Goal: Information Seeking & Learning: Learn about a topic

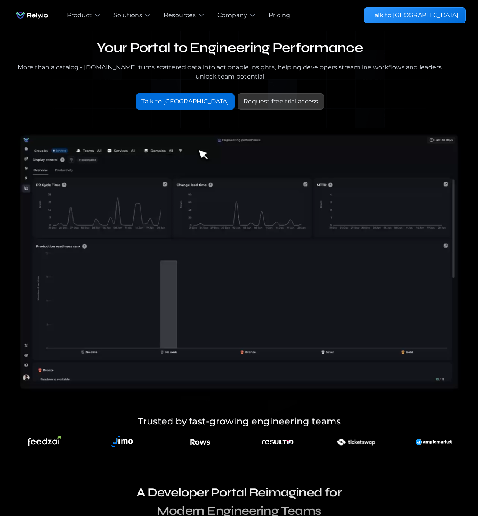
scroll to position [15, 0]
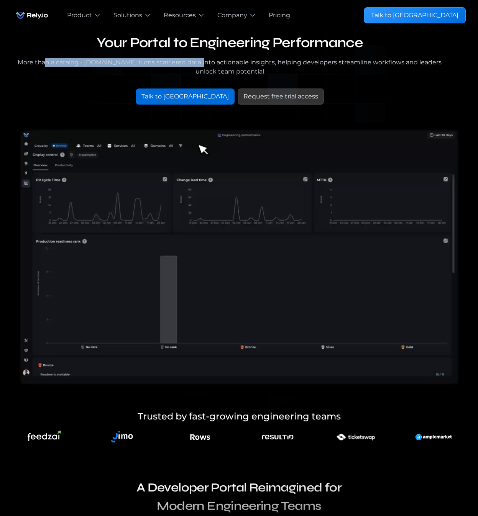
drag, startPoint x: 41, startPoint y: 64, endPoint x: 187, endPoint y: 64, distance: 145.6
click at [187, 64] on div "More than a catalog - Rely.io turns scattered data into actionable insights, he…" at bounding box center [229, 67] width 435 height 18
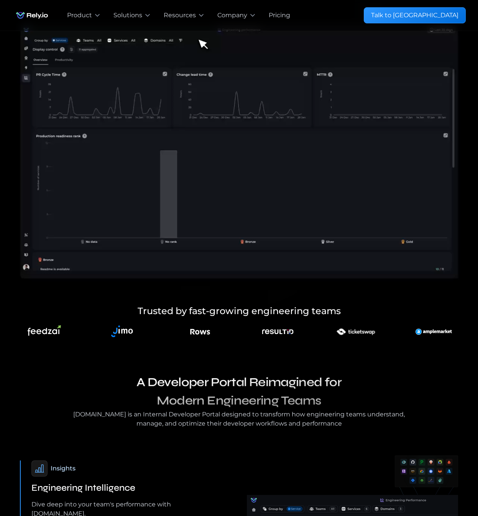
scroll to position [0, 0]
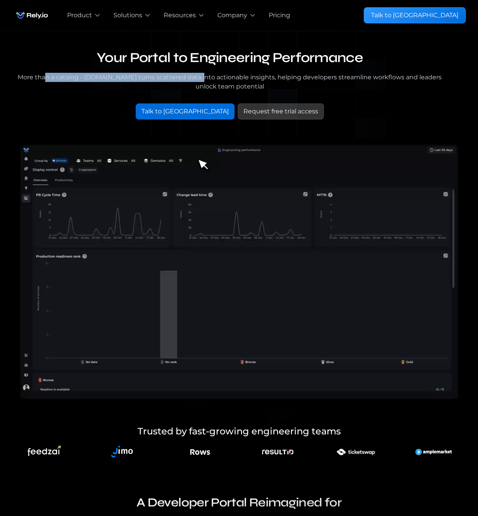
click at [276, 16] on div "Pricing" at bounding box center [279, 15] width 21 height 9
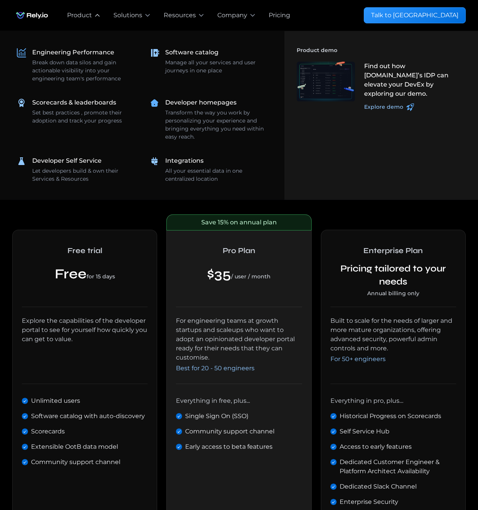
click at [77, 14] on div "Product" at bounding box center [79, 15] width 25 height 9
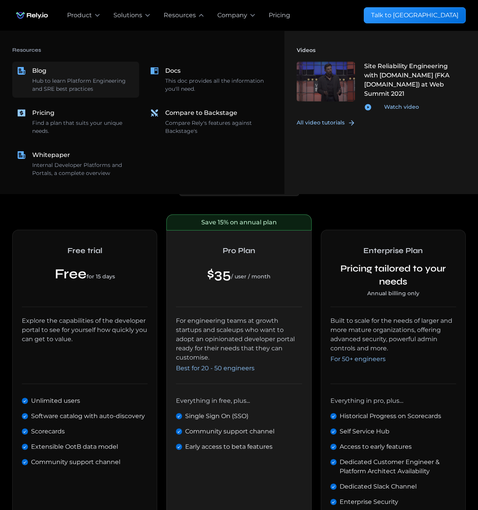
click at [73, 82] on div "Hub to learn Platform Engineering and SRE best practices" at bounding box center [83, 85] width 102 height 16
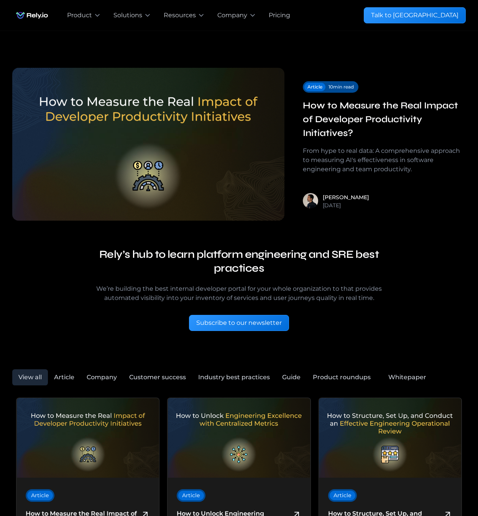
click at [136, 16] on div "Solutions" at bounding box center [127, 15] width 29 height 9
click at [135, 17] on div "Solutions" at bounding box center [127, 15] width 29 height 9
